Goal: Task Accomplishment & Management: Manage account settings

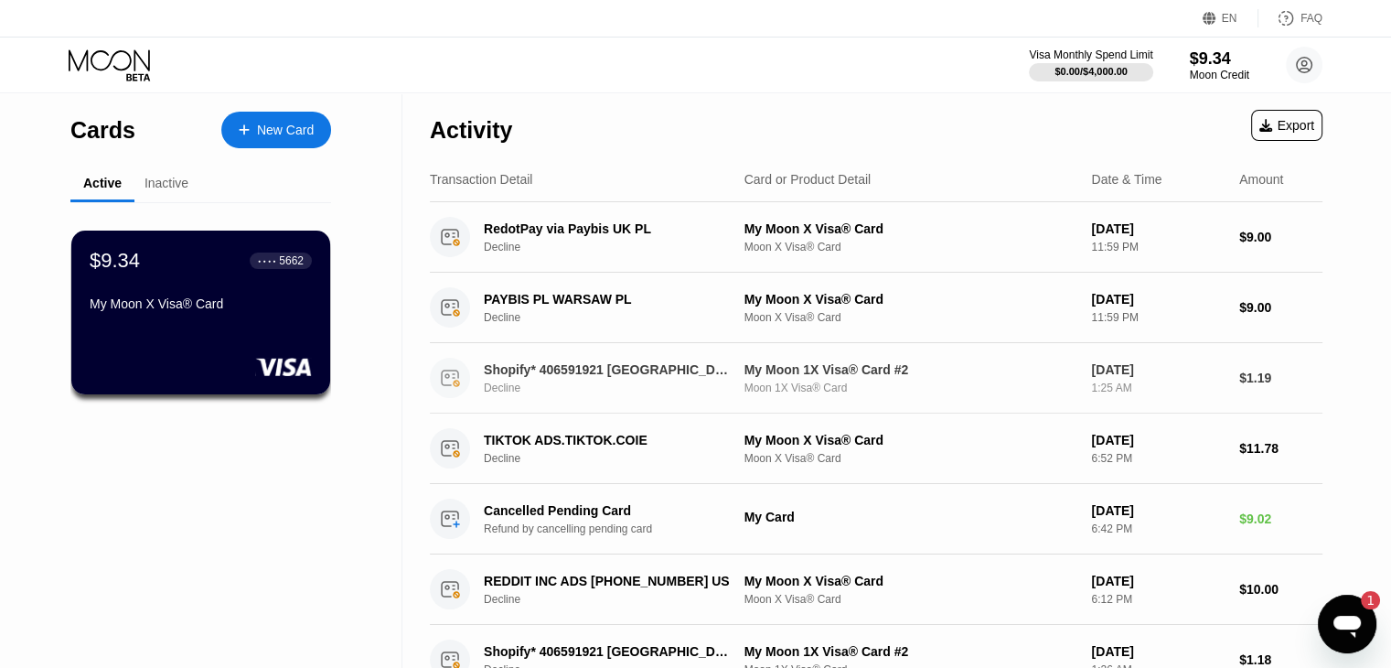
click at [252, 260] on div "● ● ● ● 5662" at bounding box center [281, 260] width 62 height 16
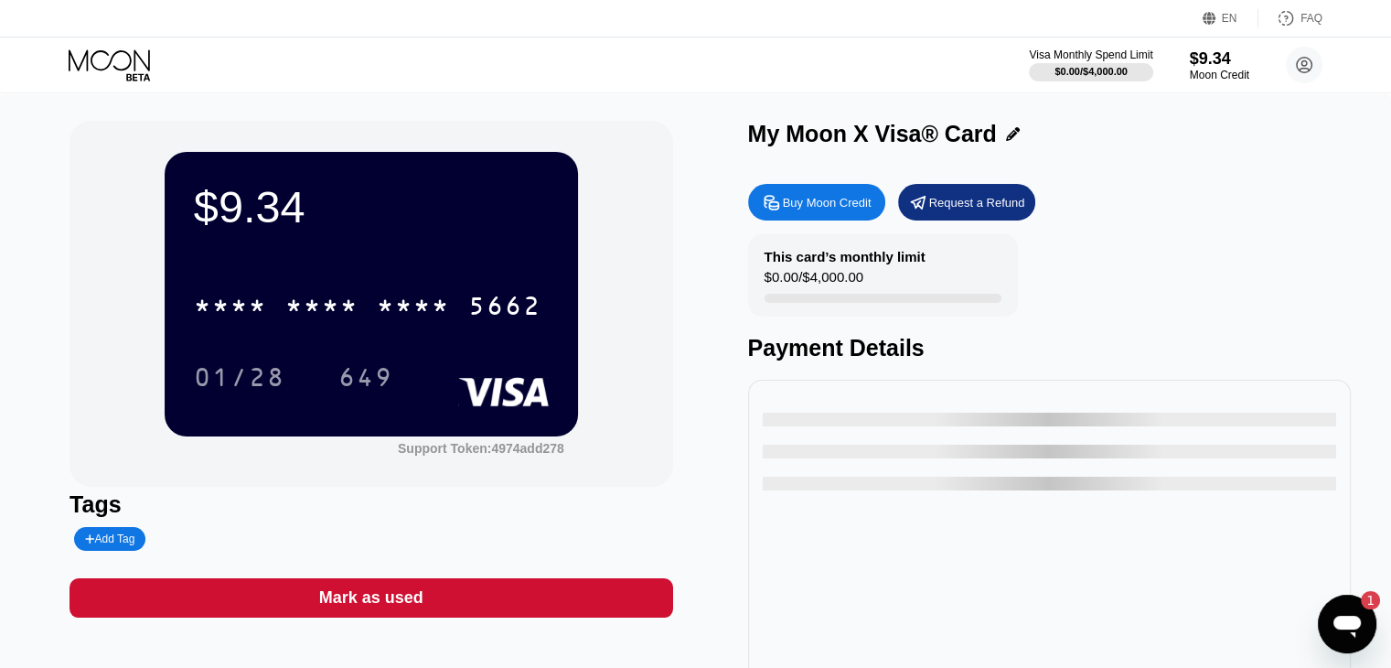
click at [235, 314] on div "* * * *" at bounding box center [230, 308] width 73 height 29
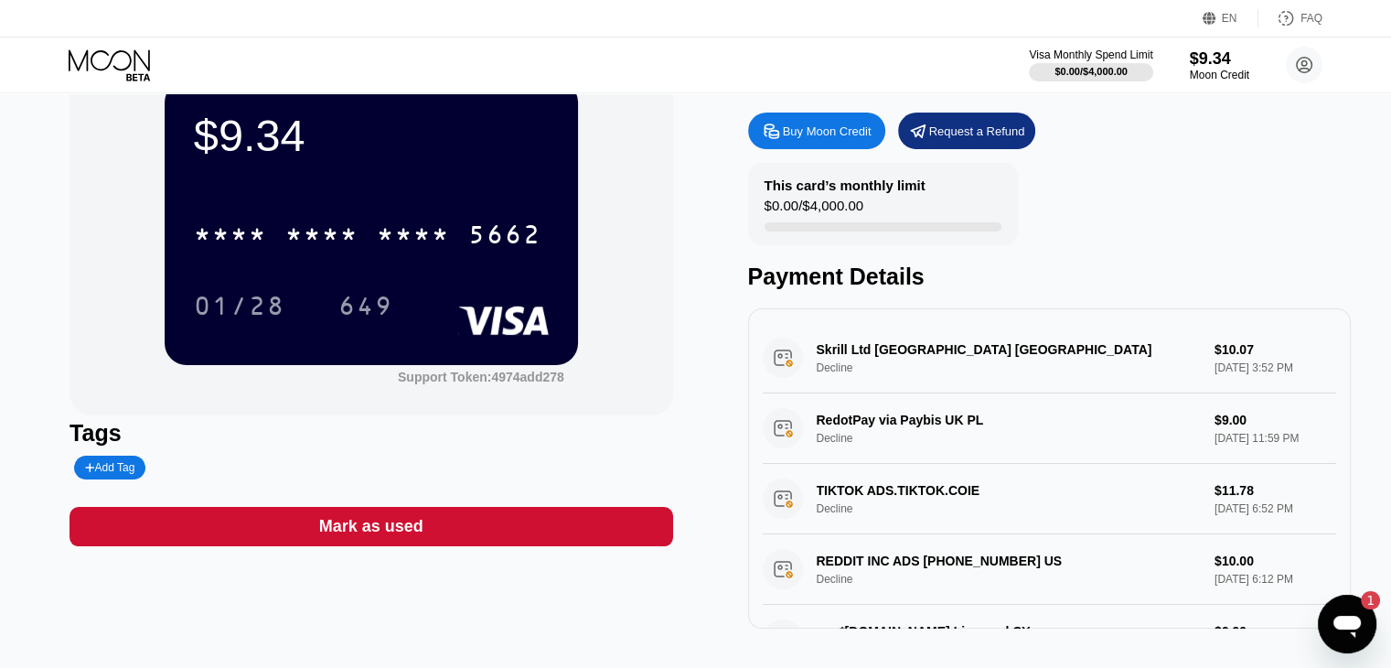
scroll to position [73, 0]
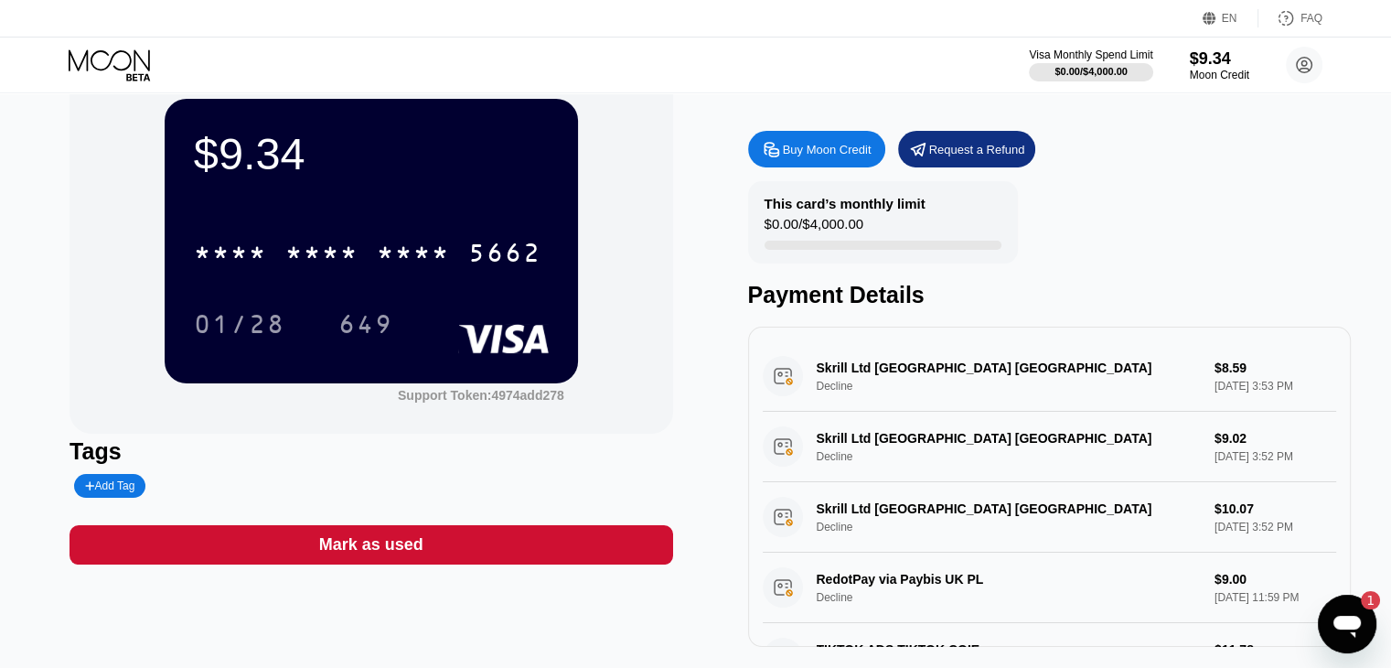
scroll to position [52, 0]
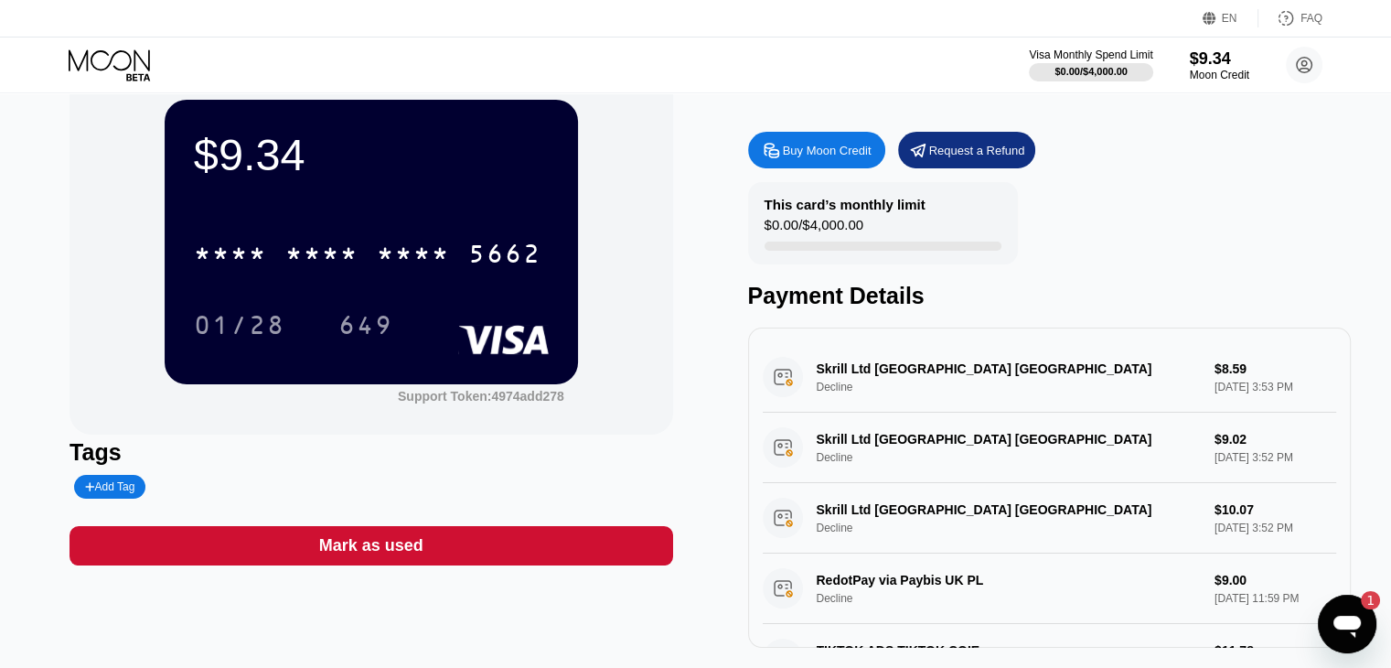
click at [334, 241] on div "* * * * * * * * * * * * 5662" at bounding box center [368, 254] width 370 height 46
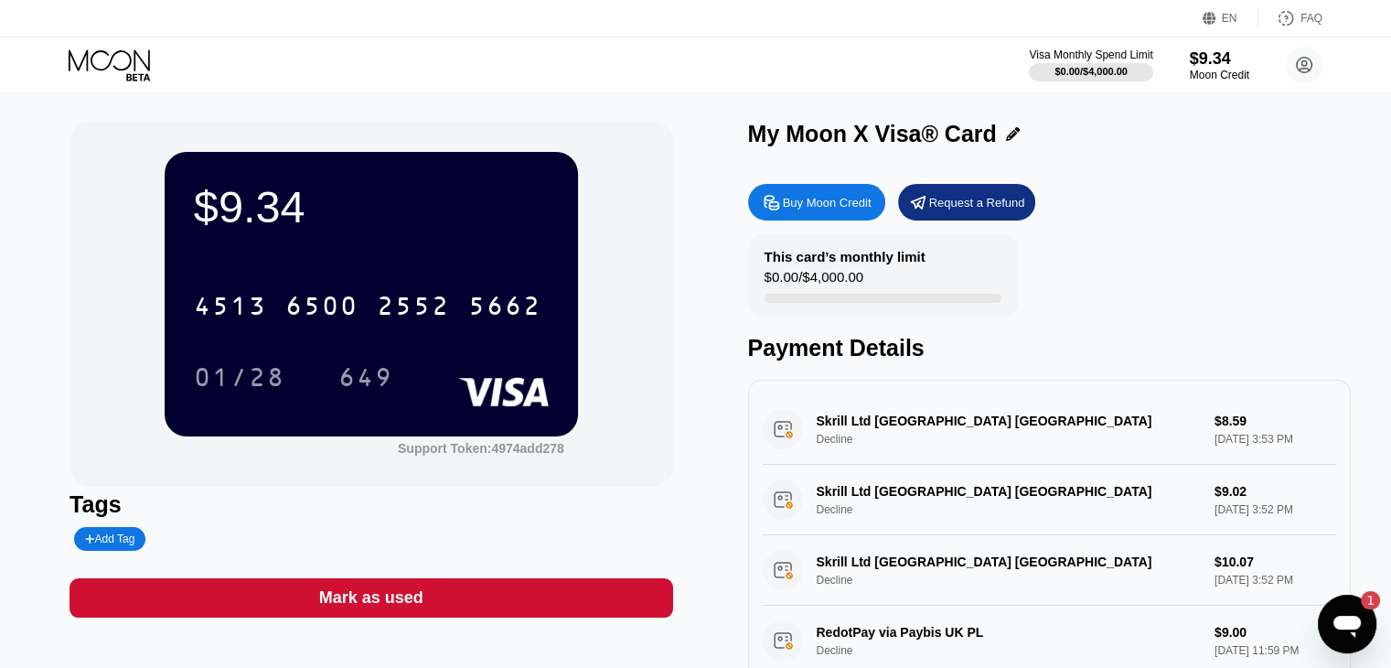
click at [1006, 210] on div "Request a Refund" at bounding box center [977, 203] width 96 height 16
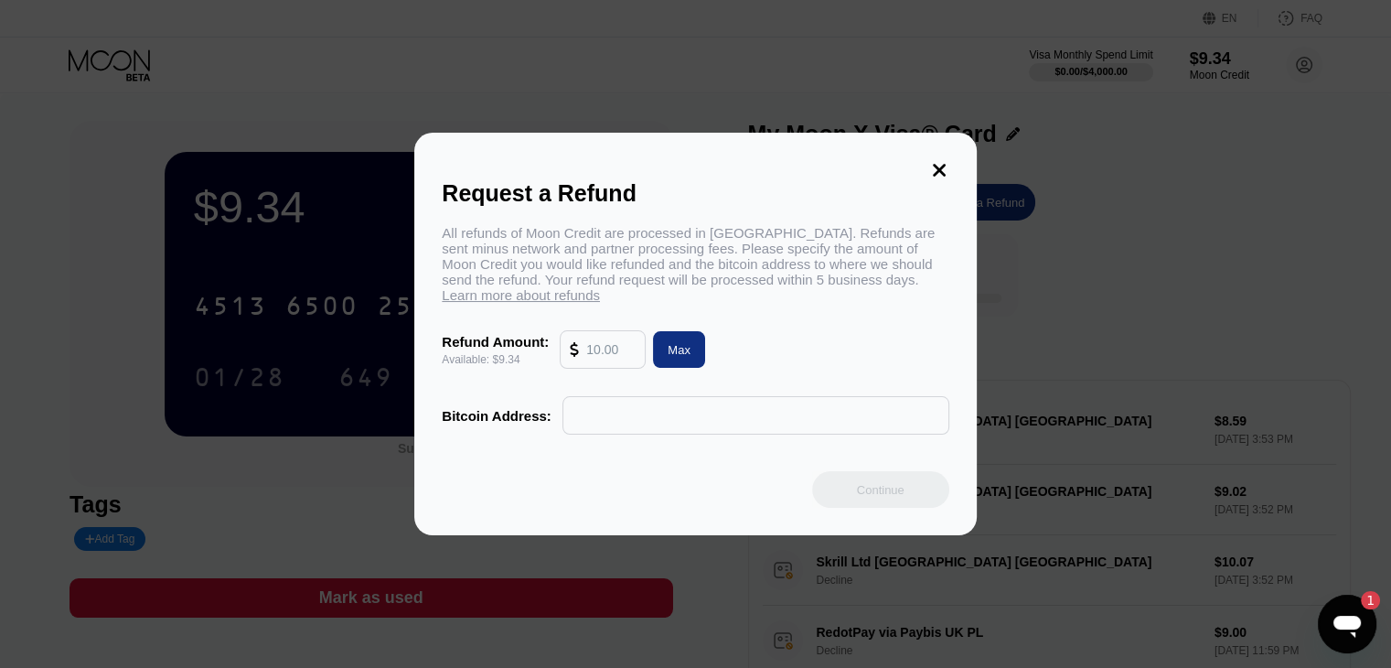
click at [593, 368] on input "text" at bounding box center [610, 349] width 49 height 37
click at [677, 368] on div "Max" at bounding box center [679, 349] width 52 height 37
type input "9.34"
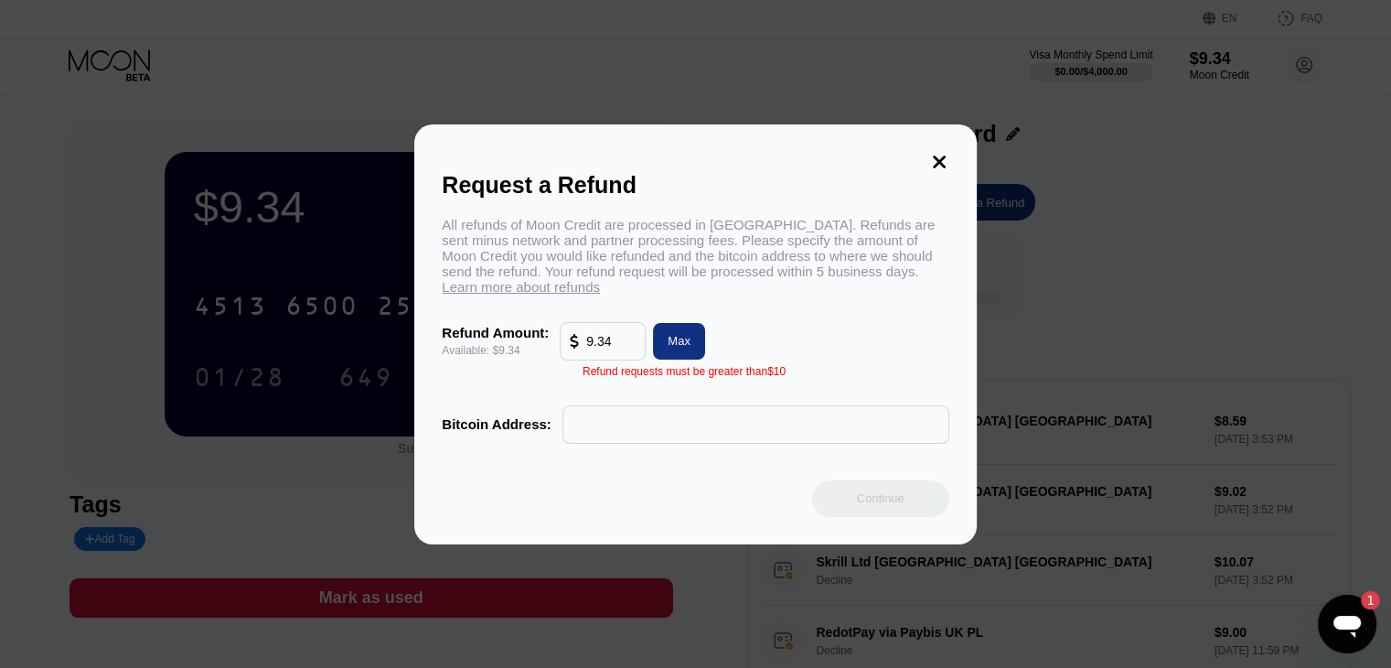
click at [693, 434] on input "text" at bounding box center [756, 424] width 367 height 37
click at [944, 157] on icon at bounding box center [939, 162] width 20 height 20
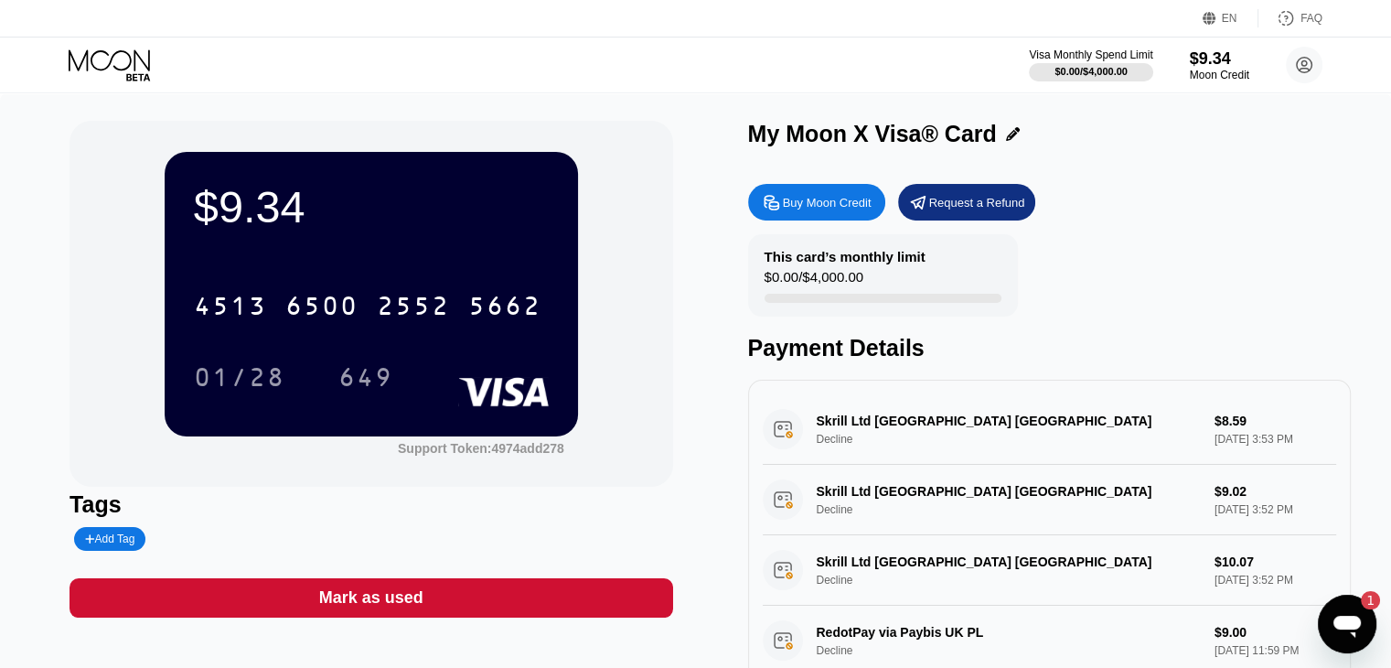
click at [1314, 66] on circle at bounding box center [1304, 65] width 37 height 37
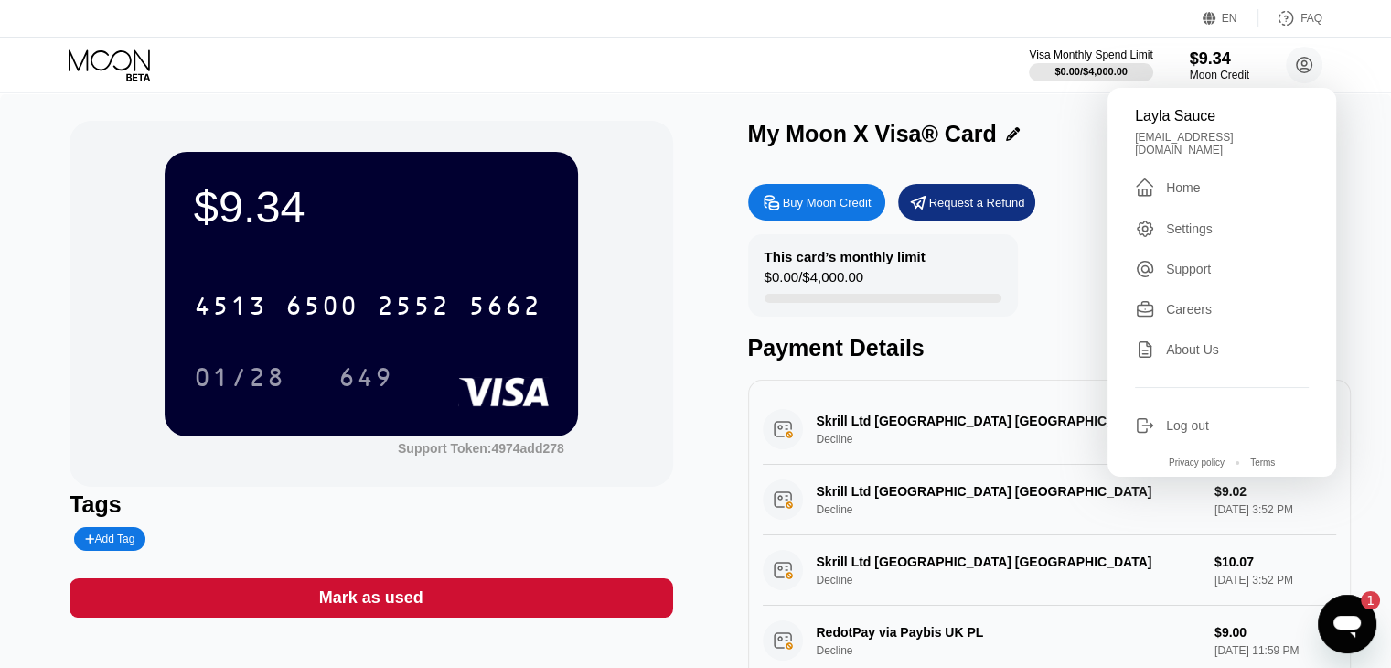
click at [911, 407] on div "Skrill Ltd [GEOGRAPHIC_DATA] [GEOGRAPHIC_DATA] Decline $8.59 [DATE] 3:53 PM" at bounding box center [1050, 429] width 574 height 70
